Goal: Task Accomplishment & Management: Manage account settings

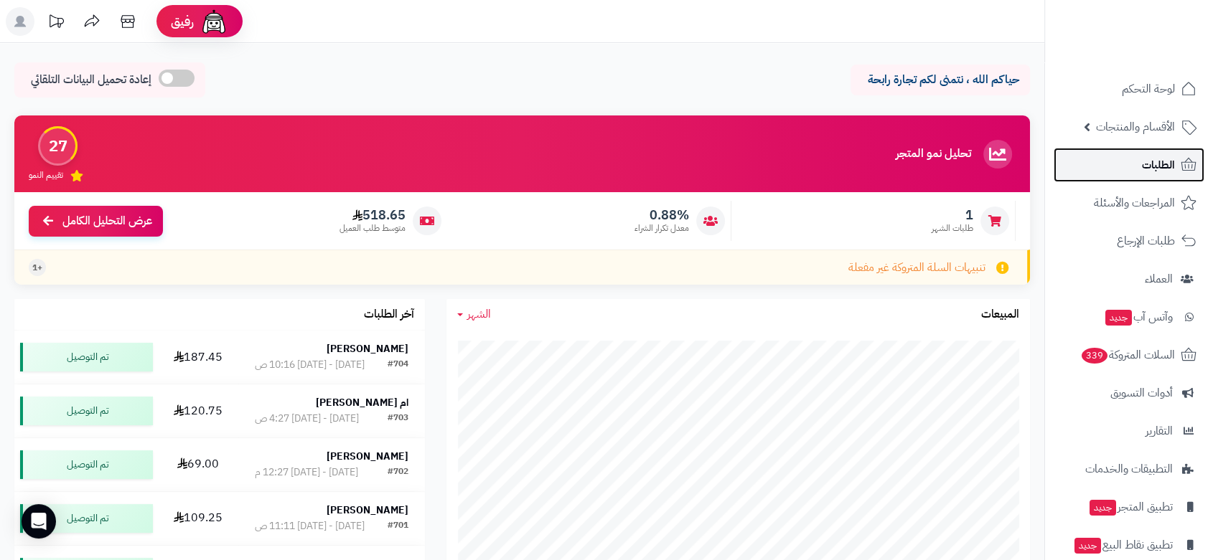
click at [1167, 159] on span "الطلبات" at bounding box center [1158, 165] width 33 height 20
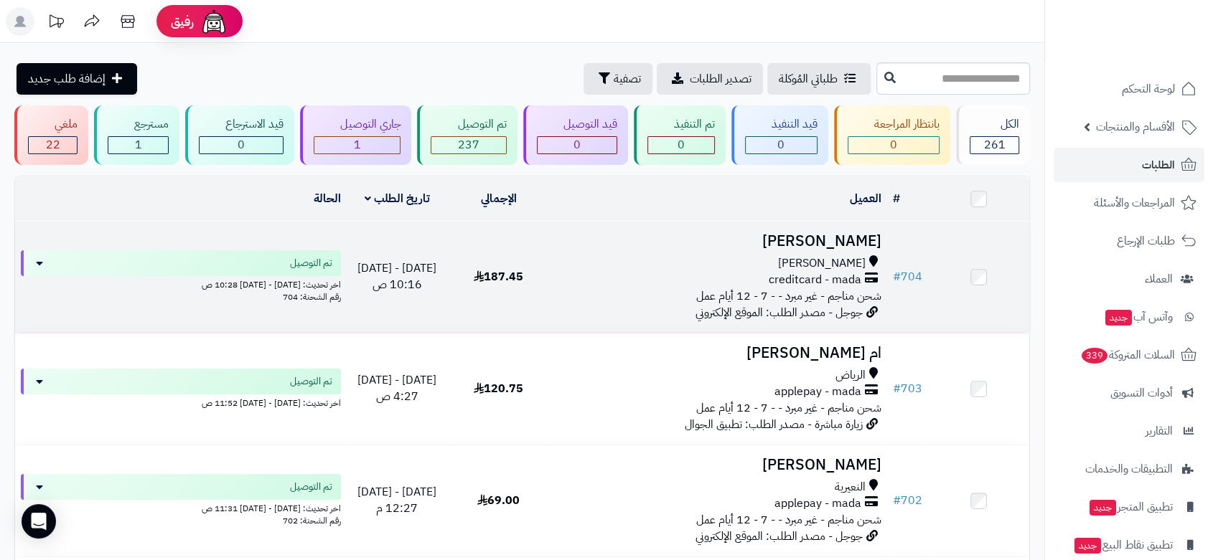
click at [723, 281] on div "creditcard - mada" at bounding box center [718, 280] width 326 height 17
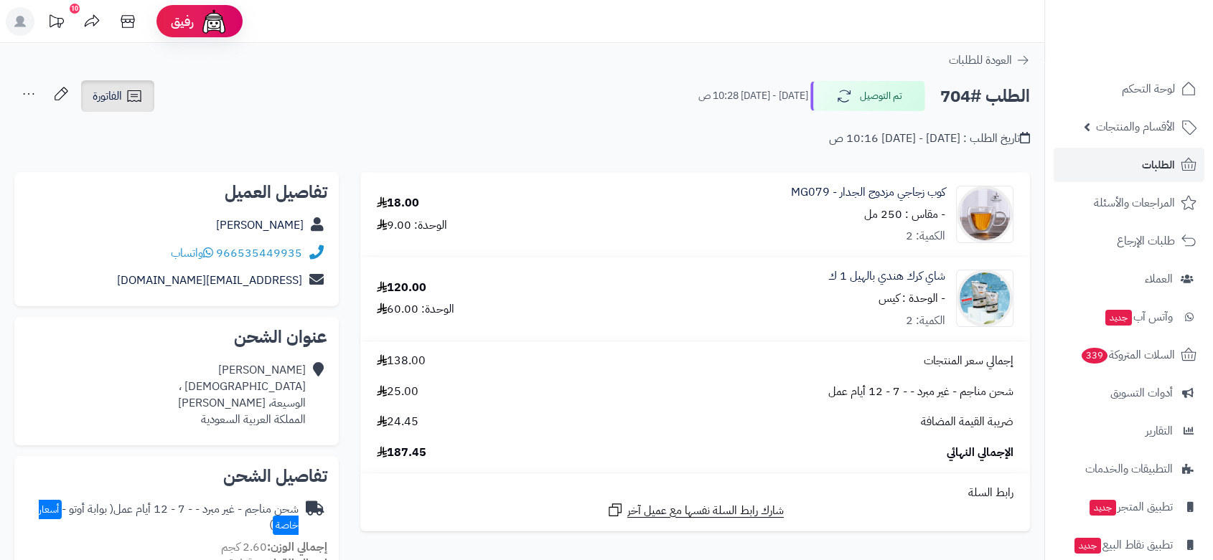
click at [123, 90] on link "الفاتورة" at bounding box center [117, 96] width 73 height 32
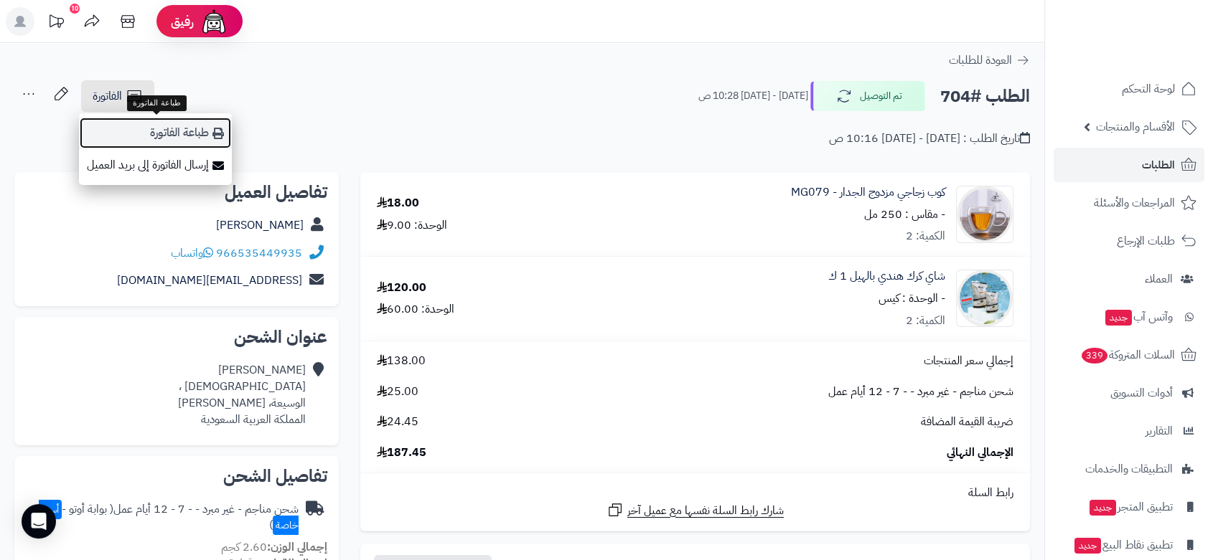
click at [175, 135] on link "طباعة الفاتورة" at bounding box center [155, 133] width 153 height 32
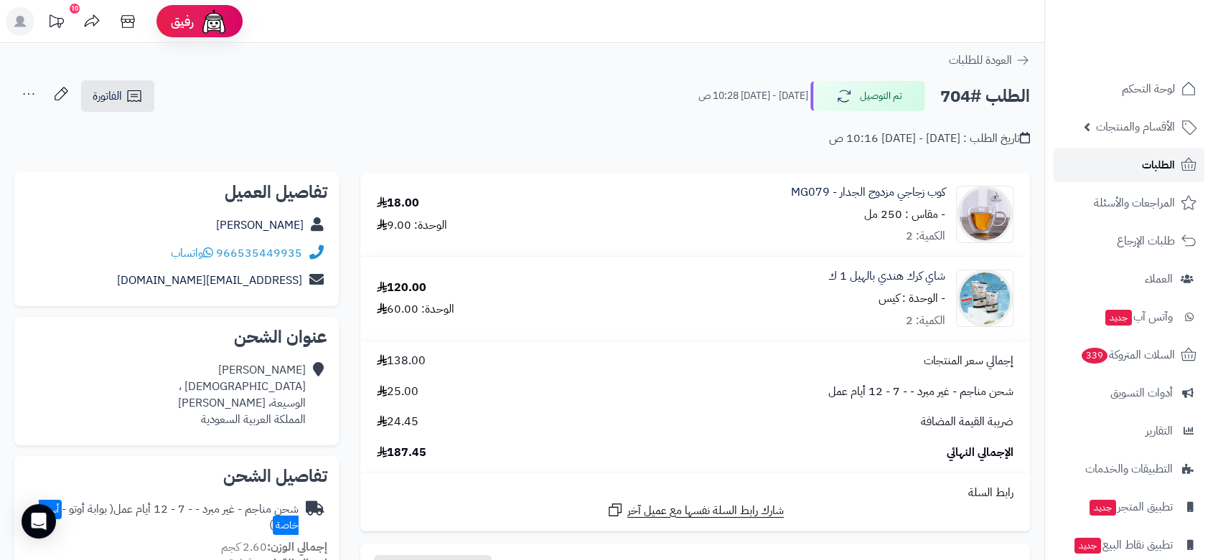
click at [1147, 164] on span "الطلبات" at bounding box center [1158, 165] width 33 height 20
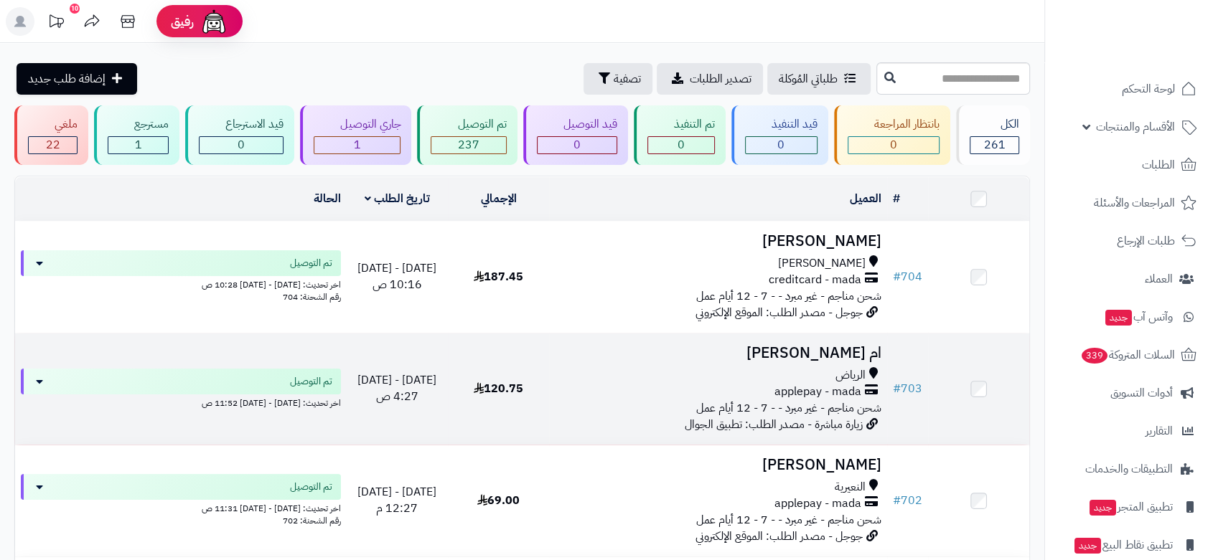
click at [917, 357] on td "# 703" at bounding box center [907, 389] width 41 height 111
click at [918, 360] on td "# 703" at bounding box center [907, 389] width 41 height 111
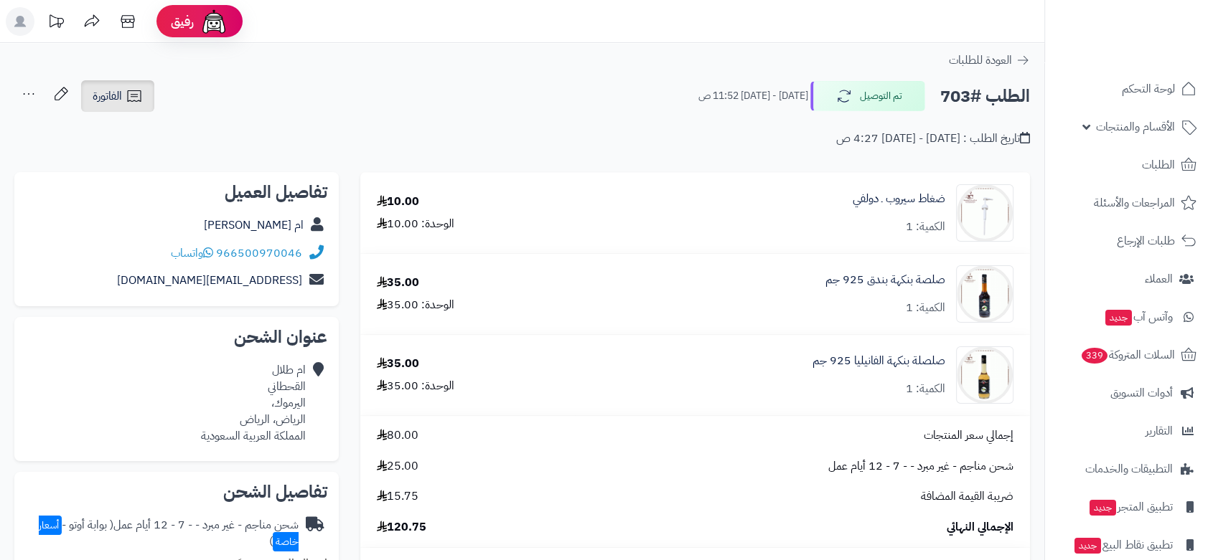
click at [98, 98] on span "الفاتورة" at bounding box center [107, 96] width 29 height 17
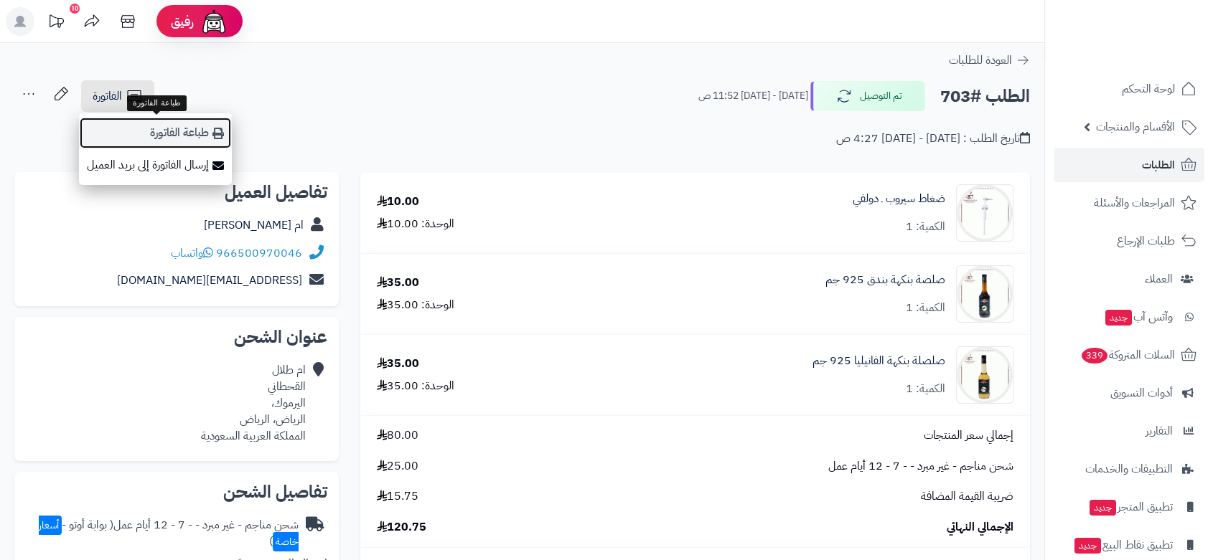
click at [170, 133] on link "طباعة الفاتورة" at bounding box center [155, 133] width 153 height 32
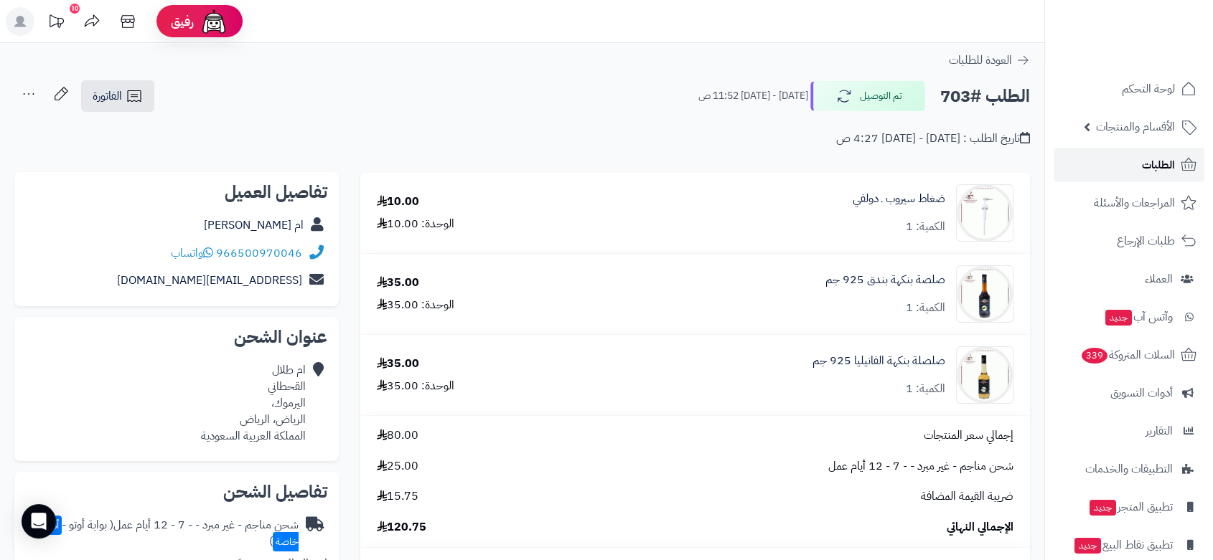
click at [1167, 161] on span "الطلبات" at bounding box center [1158, 165] width 33 height 20
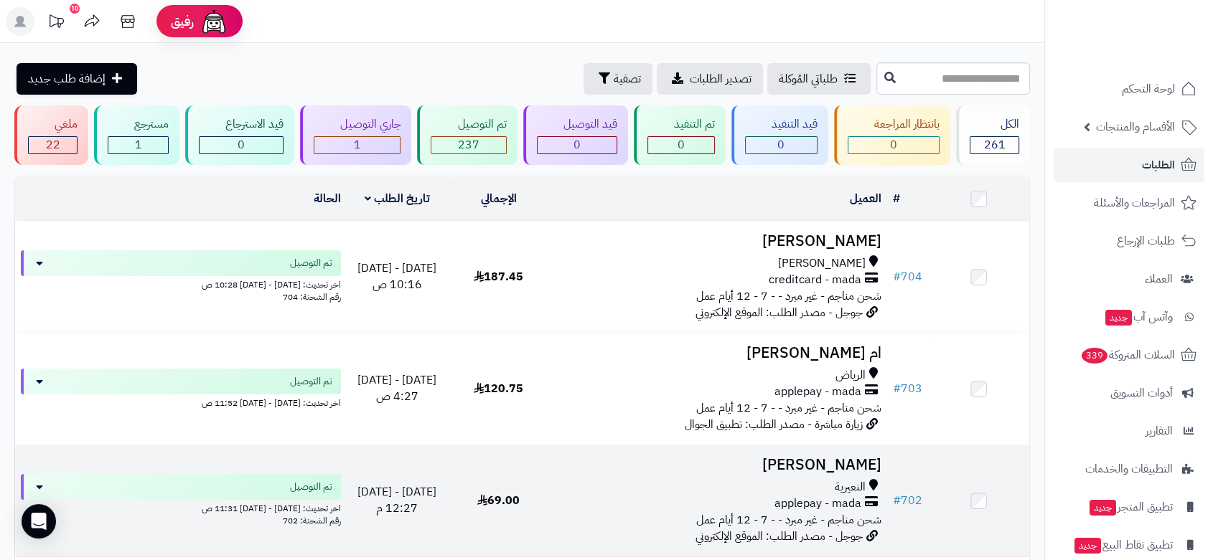
click at [906, 469] on td "# 702" at bounding box center [907, 501] width 41 height 111
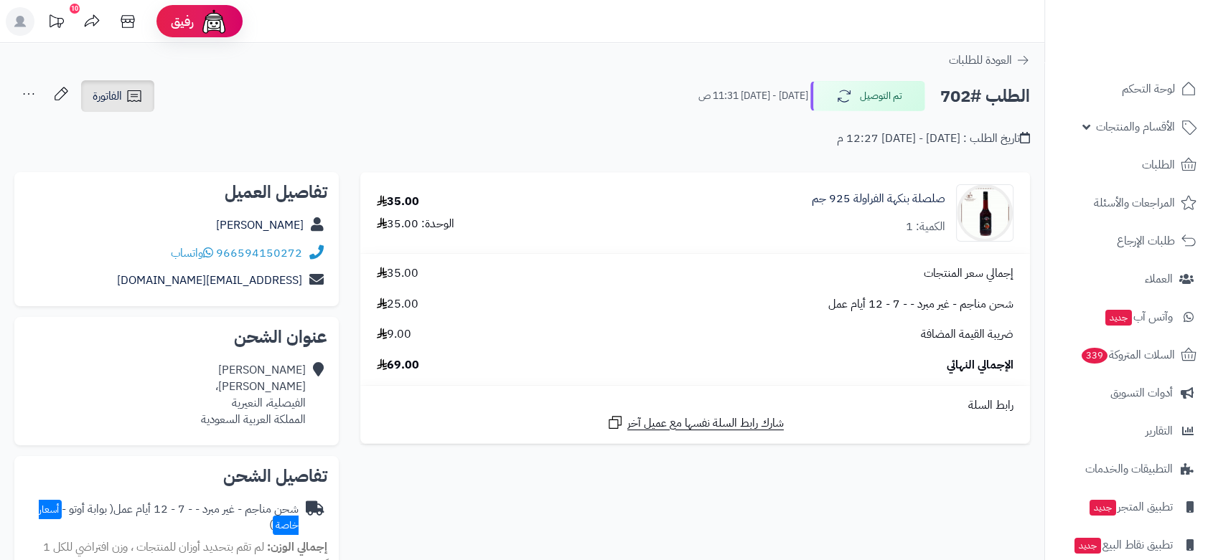
click at [121, 102] on span "الفاتورة" at bounding box center [107, 96] width 29 height 17
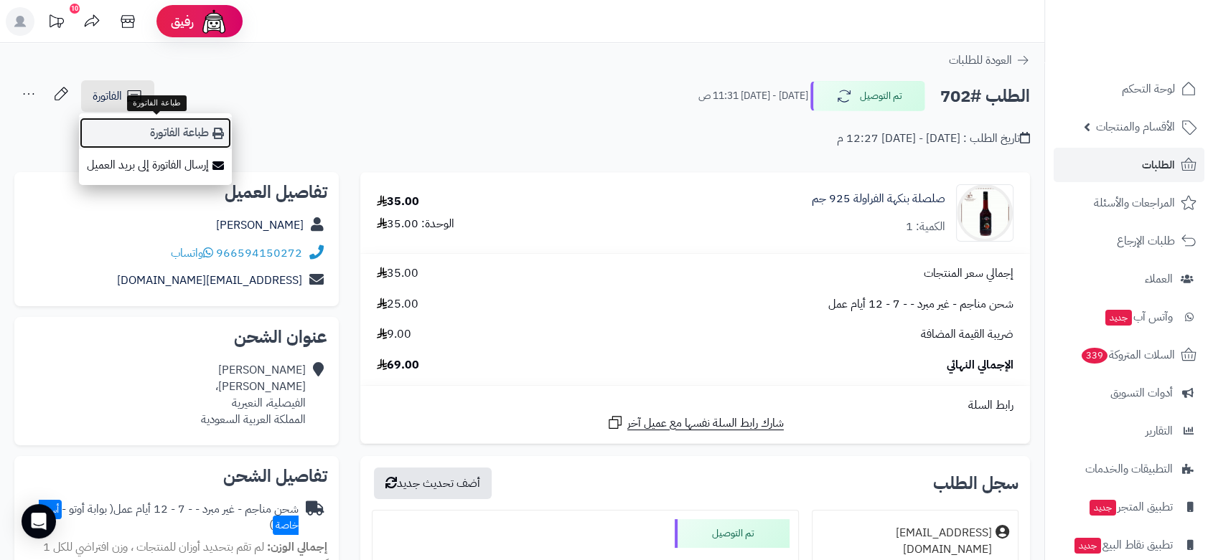
click at [189, 137] on link "طباعة الفاتورة" at bounding box center [155, 133] width 153 height 32
